Goal: Task Accomplishment & Management: Manage account settings

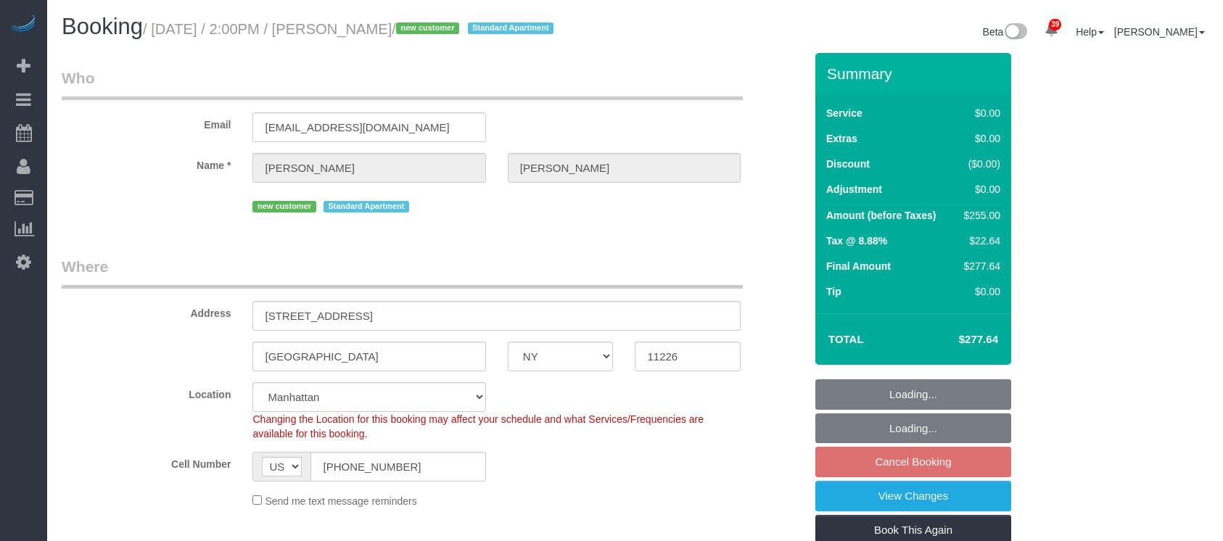
select select "NY"
select select "3"
select select "2"
select select "spot5"
select select "number:89"
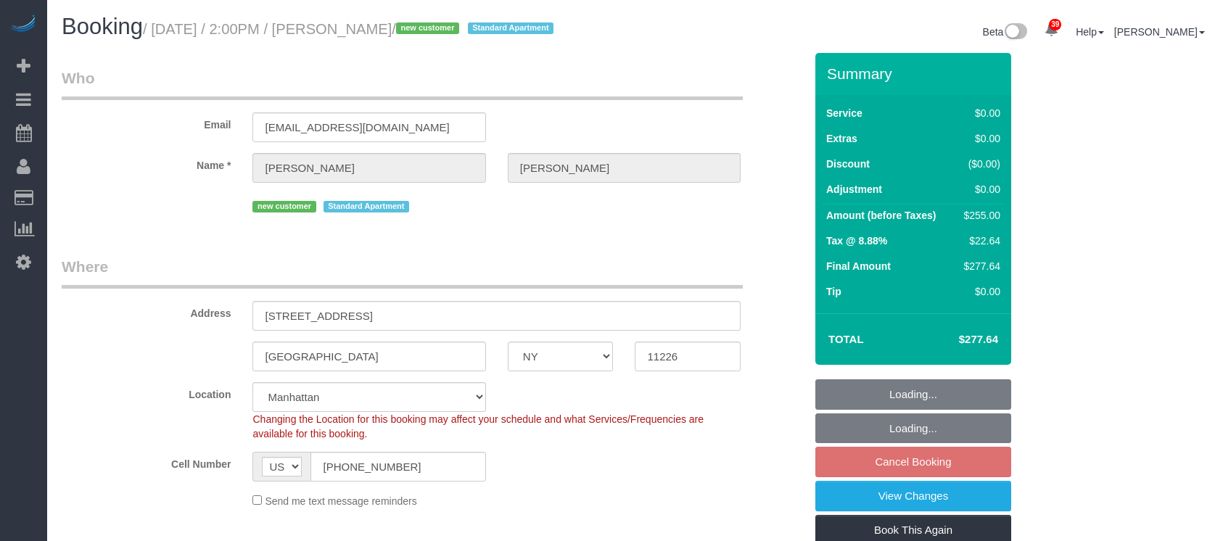
select select "number:75"
select select "number:15"
select select "number:5"
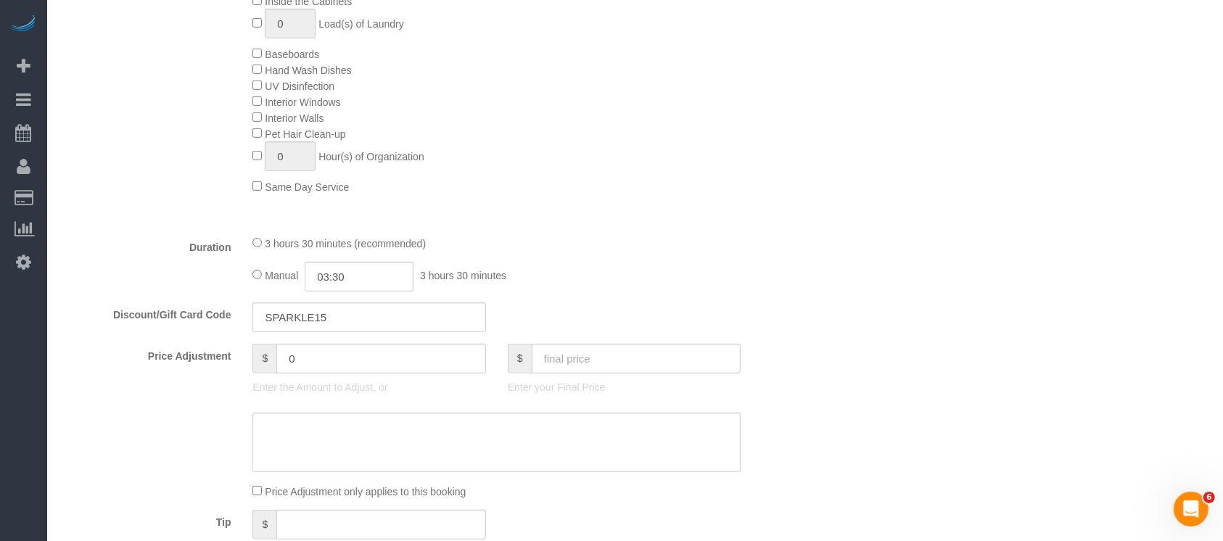
scroll to position [967, 0]
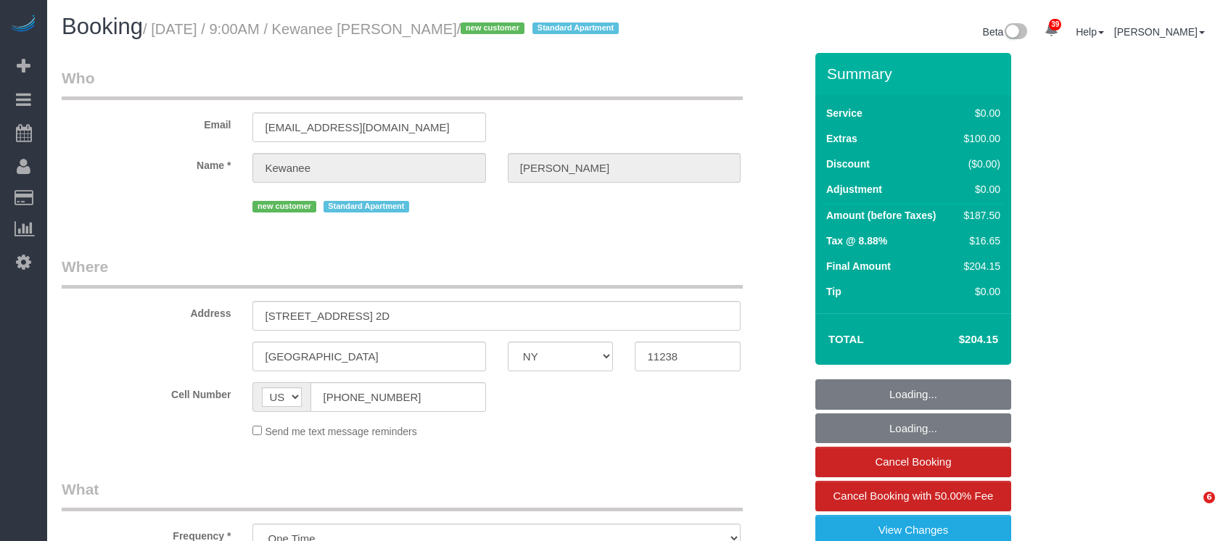
select select "NY"
select select "spot1"
select select "number:57"
select select "number:70"
select select "number:15"
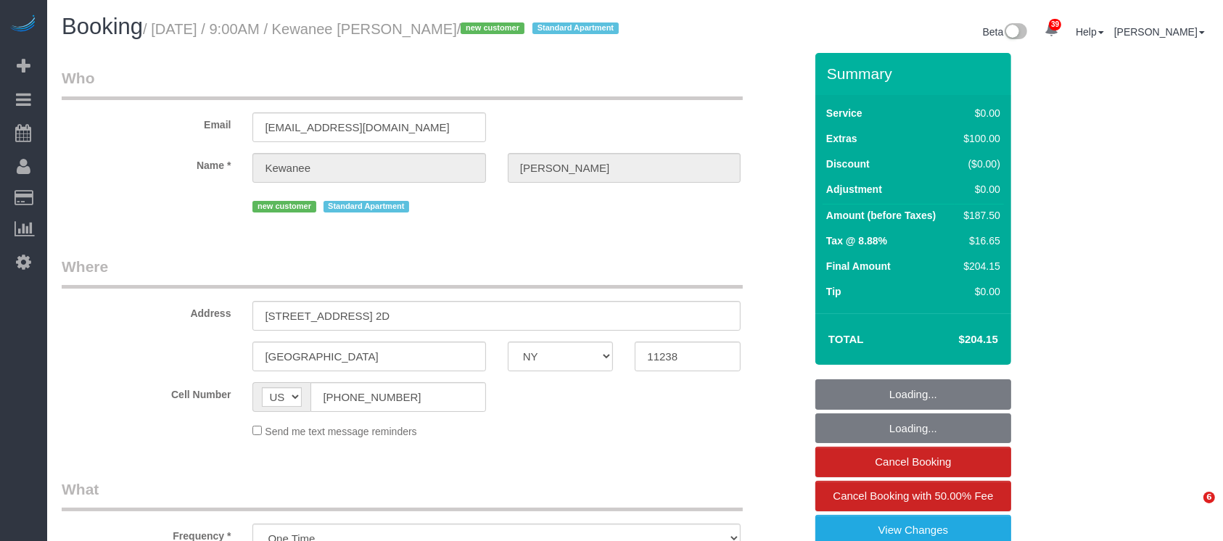
select select "number:5"
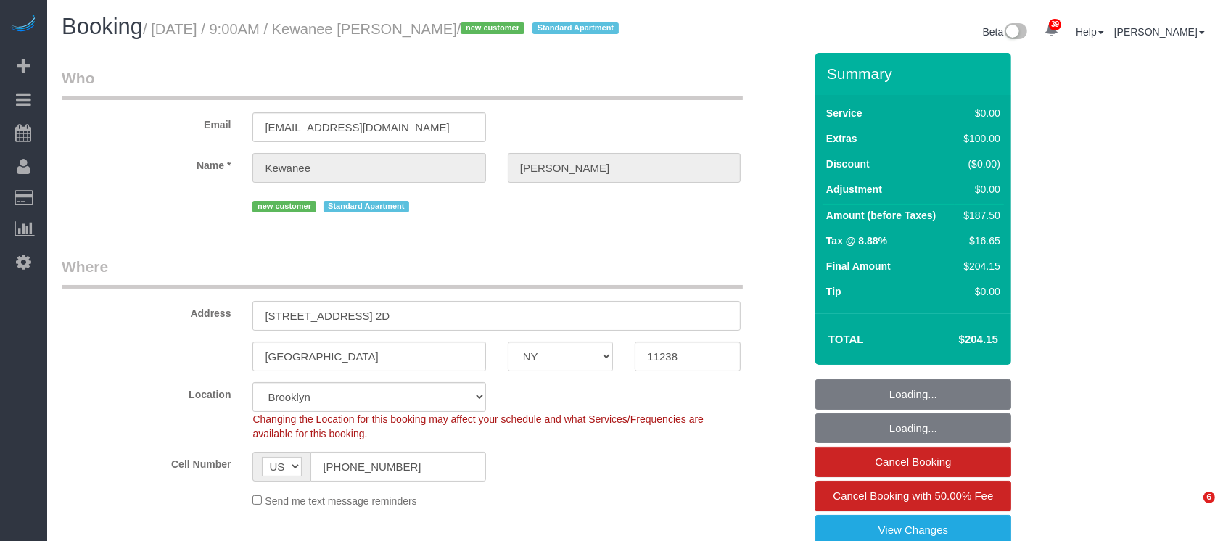
select select "object:1445"
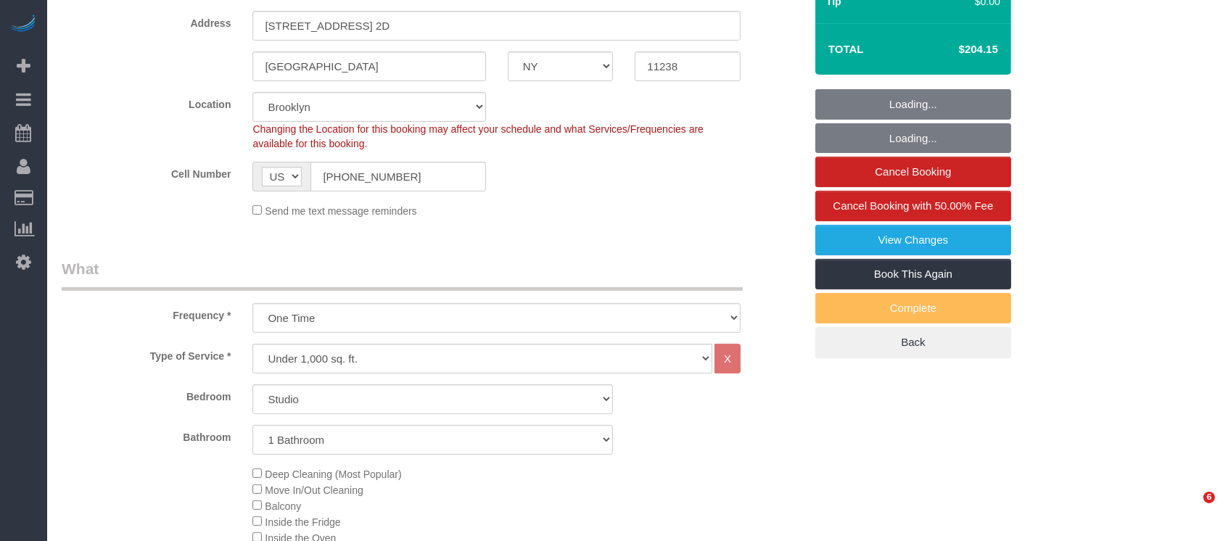
select select "spot60"
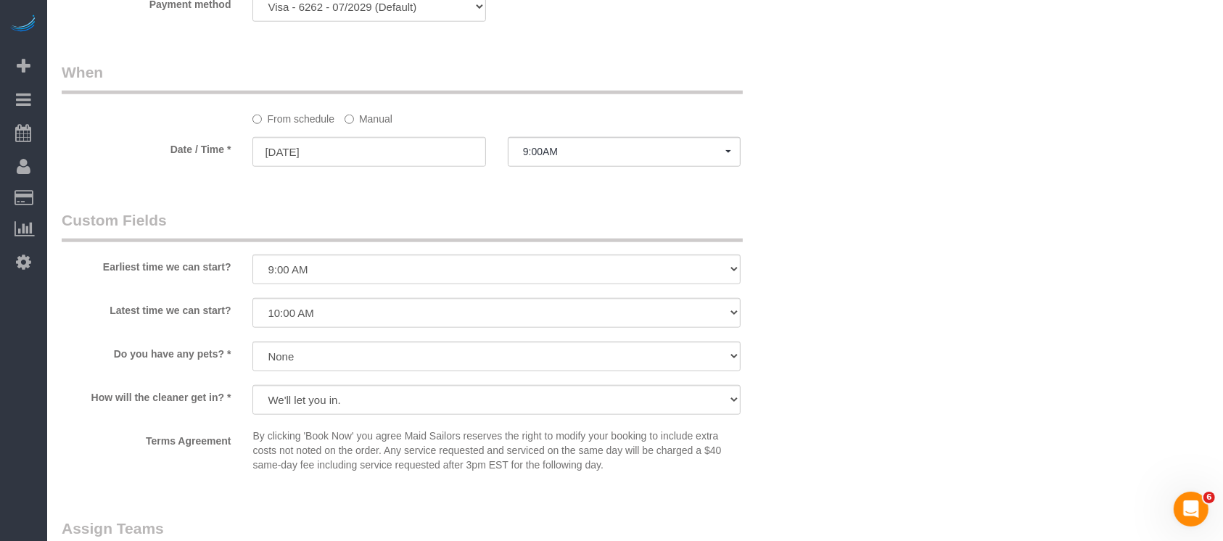
scroll to position [1644, 0]
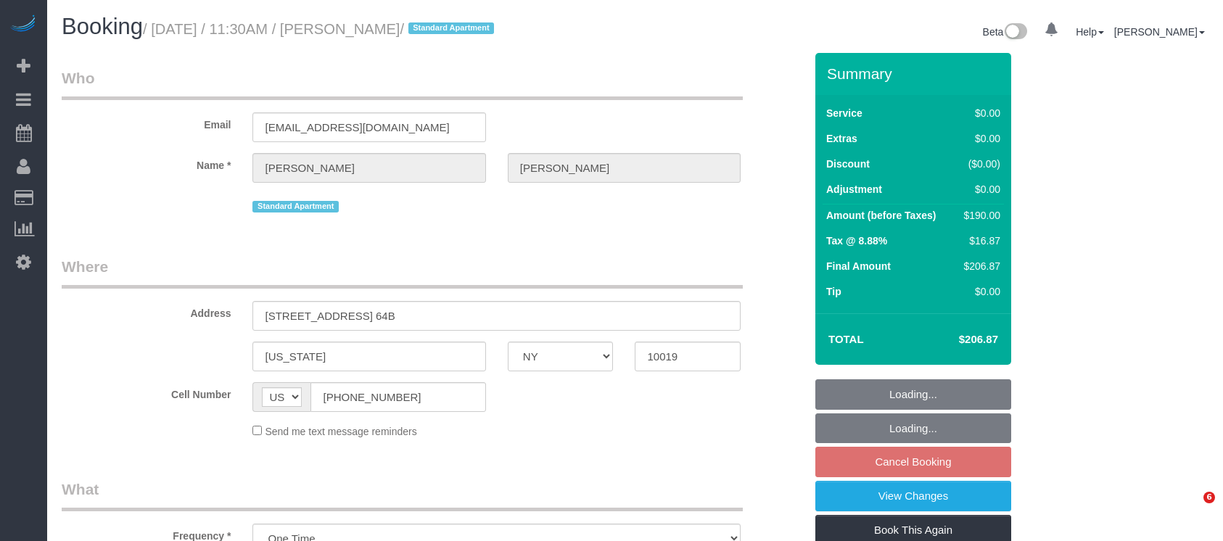
select select "NY"
select select "number:58"
select select "number:75"
select select "number:15"
select select "number:6"
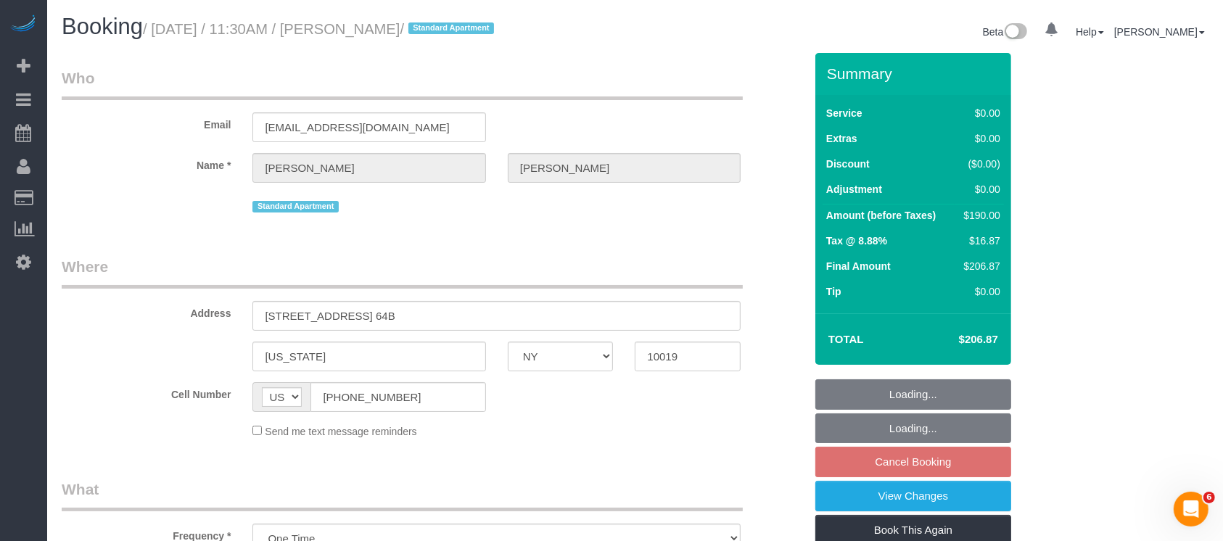
select select "string:stripe-pm_1QoFeW4VGloSiKo702fD7gvl"
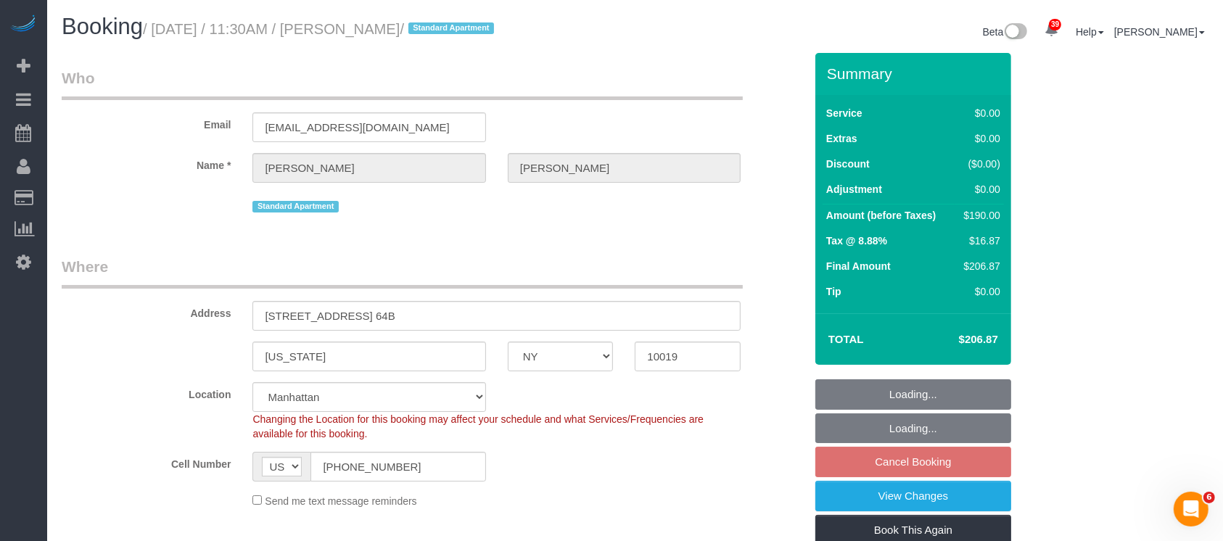
select select "1"
select select "2"
select select "object:1527"
select select "1"
select select "2"
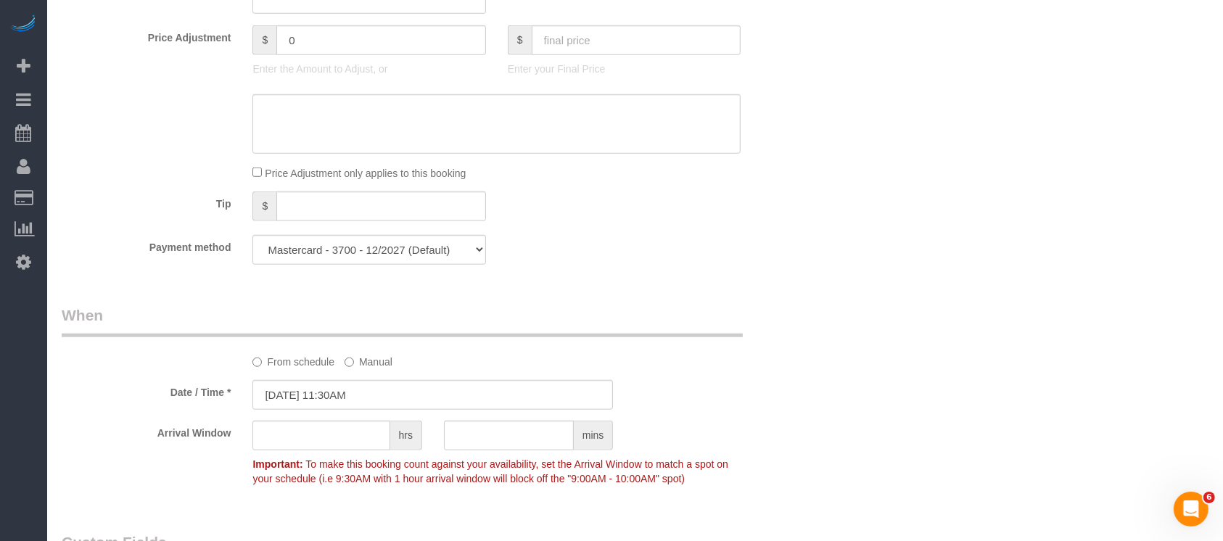
scroll to position [1161, 0]
